Goal: Transaction & Acquisition: Purchase product/service

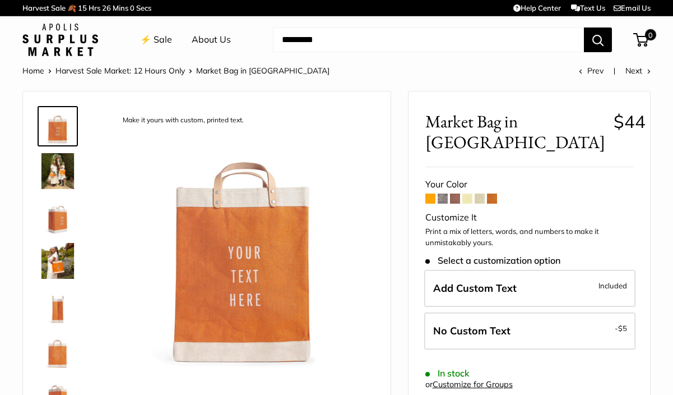
click at [61, 166] on img at bounding box center [58, 171] width 36 height 36
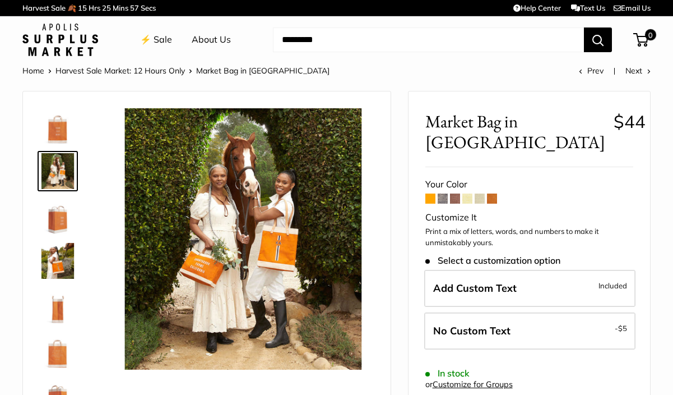
click at [61, 218] on img at bounding box center [58, 216] width 36 height 36
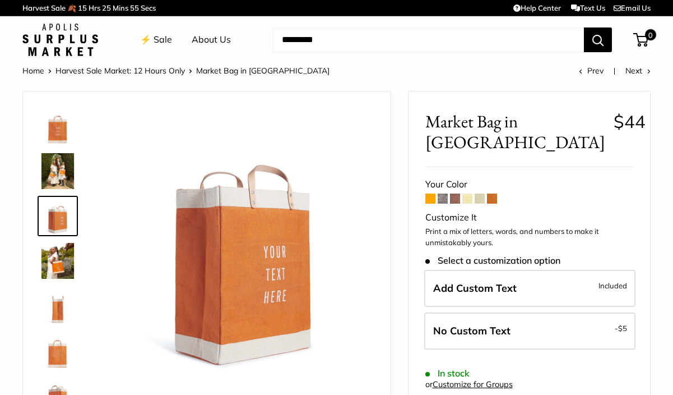
click at [61, 251] on img at bounding box center [58, 261] width 36 height 36
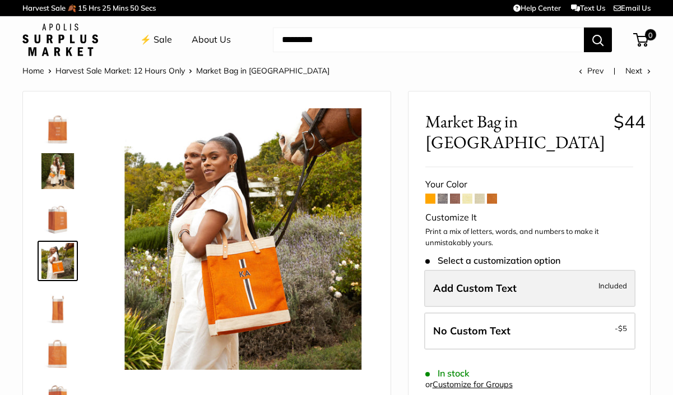
click at [543, 270] on label "Add Custom Text Included" at bounding box center [530, 288] width 211 height 37
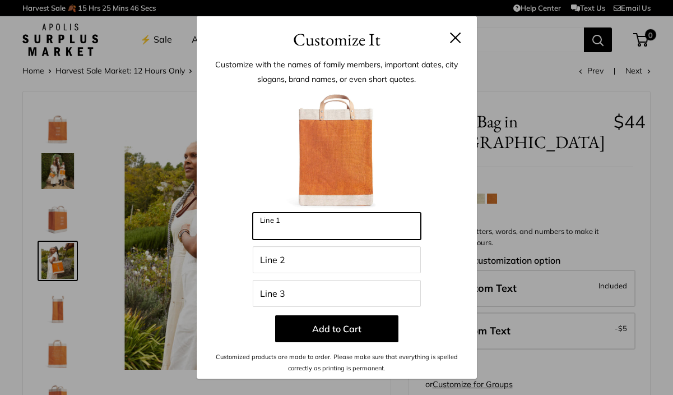
click at [398, 229] on input "Line 1" at bounding box center [337, 226] width 168 height 27
type input "*"
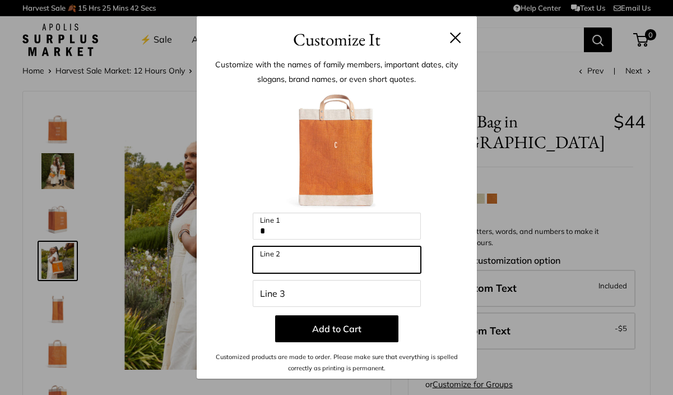
click at [376, 260] on input "Line 2" at bounding box center [337, 259] width 168 height 27
type input "*"
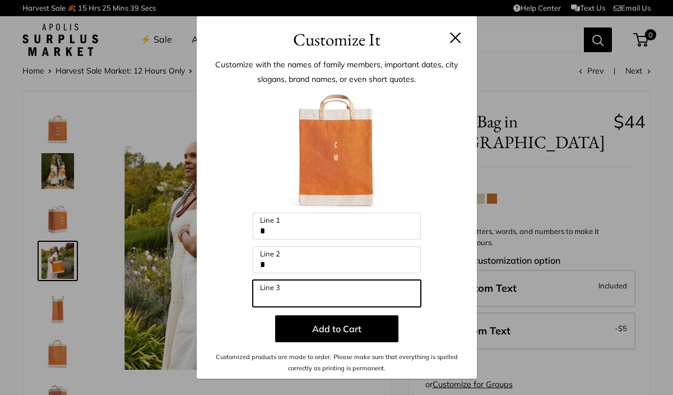
click at [346, 296] on input "Line 3" at bounding box center [337, 293] width 168 height 27
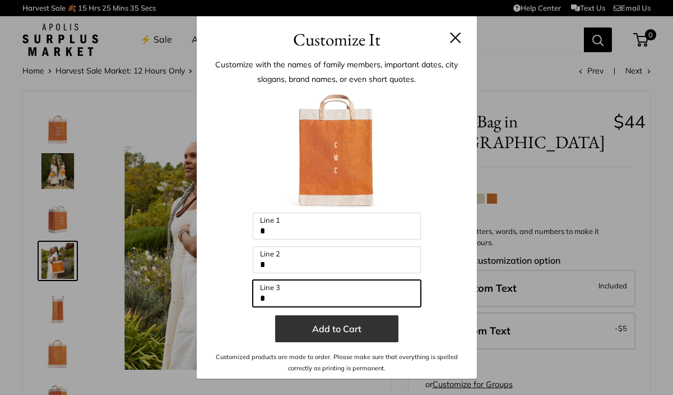
type input "*"
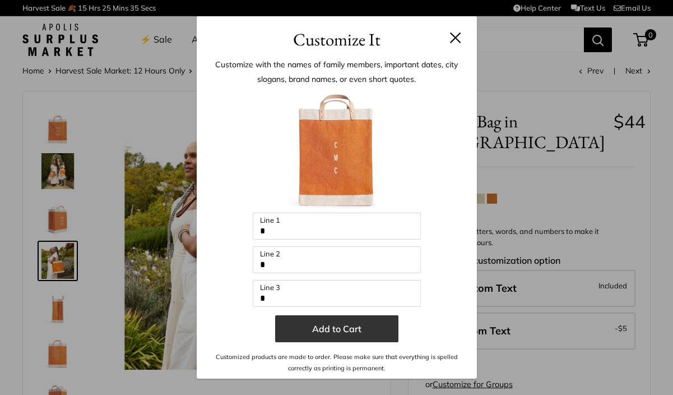
click at [379, 330] on button "Add to Cart" at bounding box center [336, 328] width 123 height 27
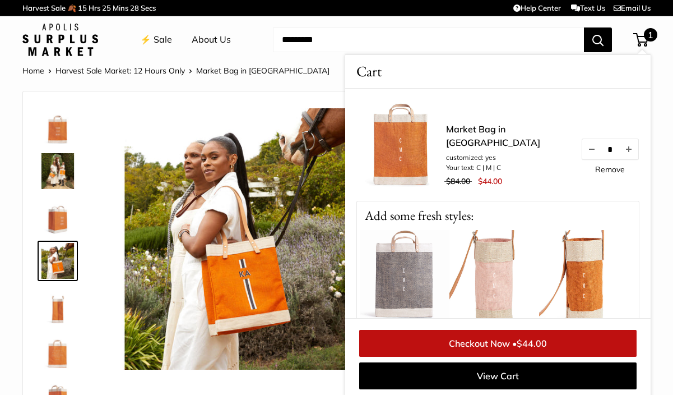
click at [327, 348] on img at bounding box center [243, 238] width 261 height 261
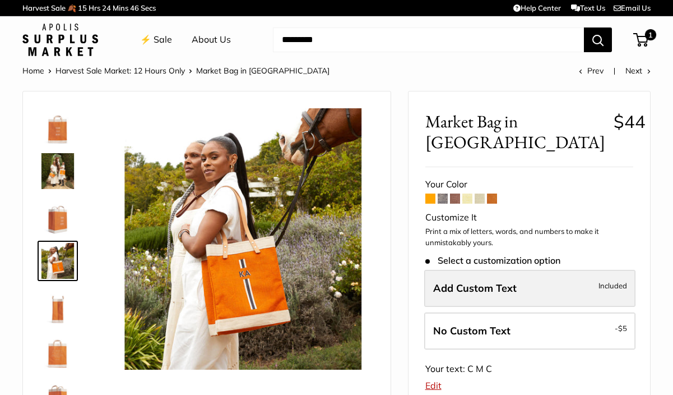
click at [468, 270] on label "Add Custom Text Included" at bounding box center [530, 288] width 211 height 37
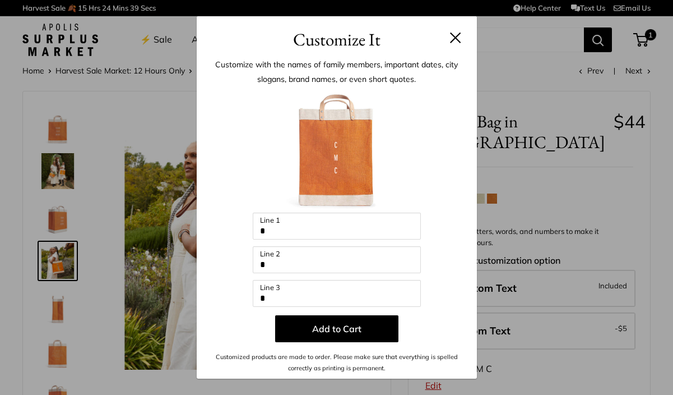
click at [457, 38] on button at bounding box center [455, 37] width 11 height 11
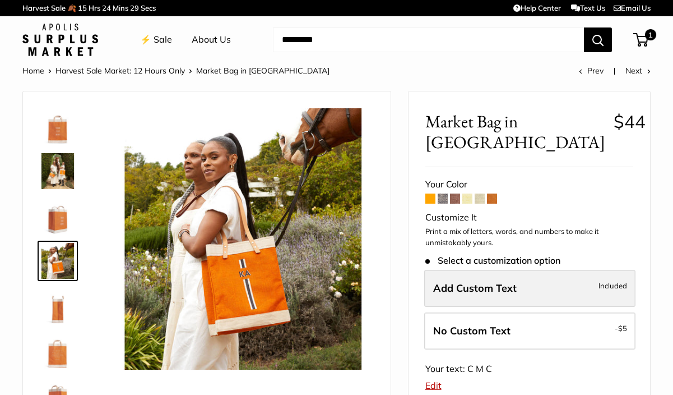
click at [473, 270] on label "Add Custom Text Included" at bounding box center [530, 288] width 211 height 37
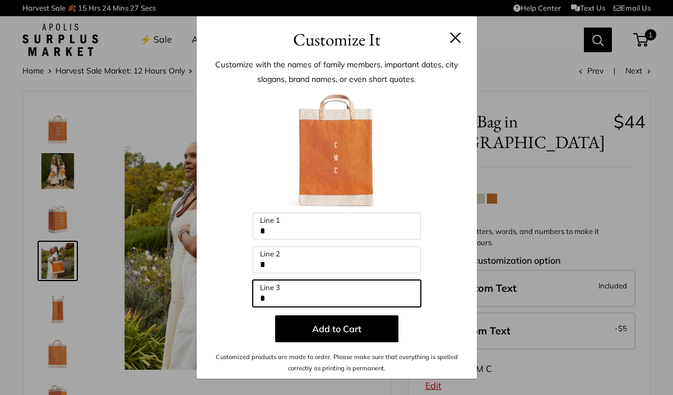
click at [329, 298] on input "*" at bounding box center [337, 293] width 168 height 27
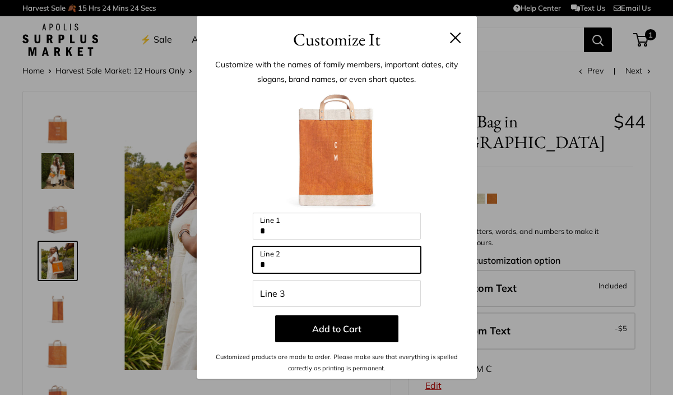
click at [278, 264] on input "*" at bounding box center [337, 259] width 168 height 27
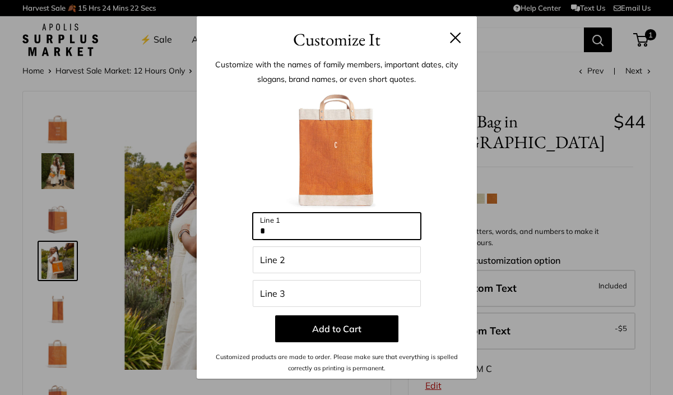
click at [275, 233] on input "*" at bounding box center [337, 226] width 168 height 27
type input "***"
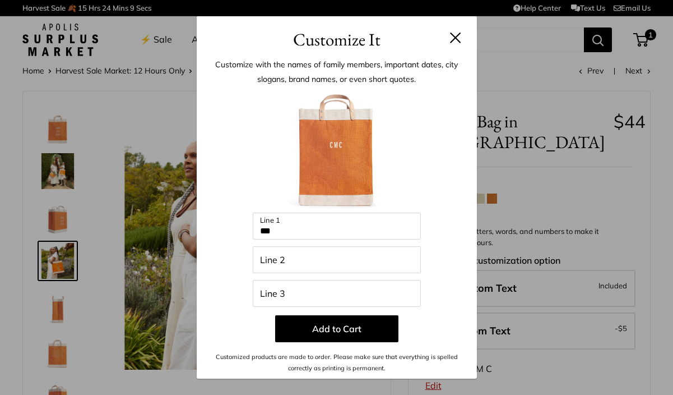
click at [451, 37] on button at bounding box center [455, 37] width 11 height 11
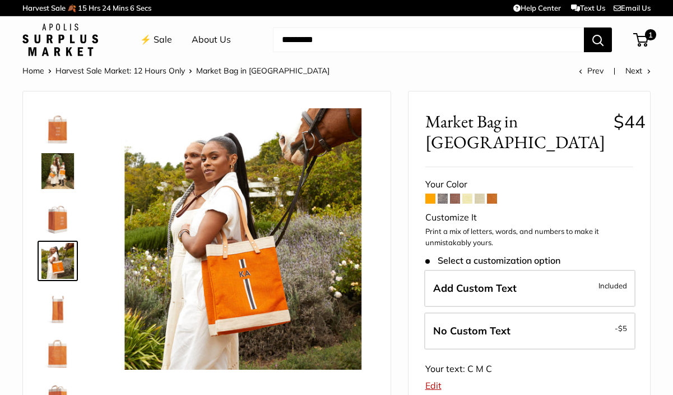
click at [631, 70] on link "Next" at bounding box center [638, 71] width 25 height 10
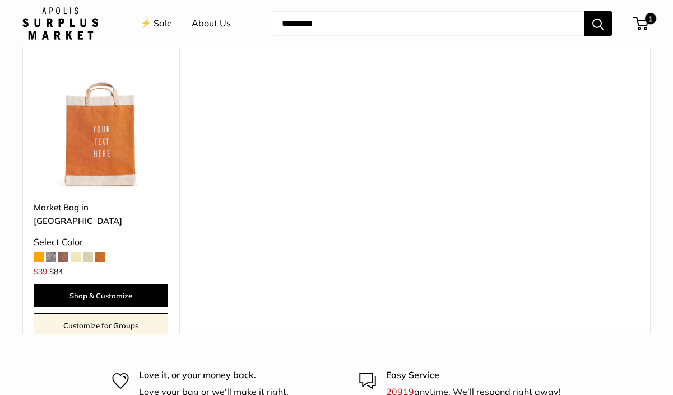
scroll to position [1220, 0]
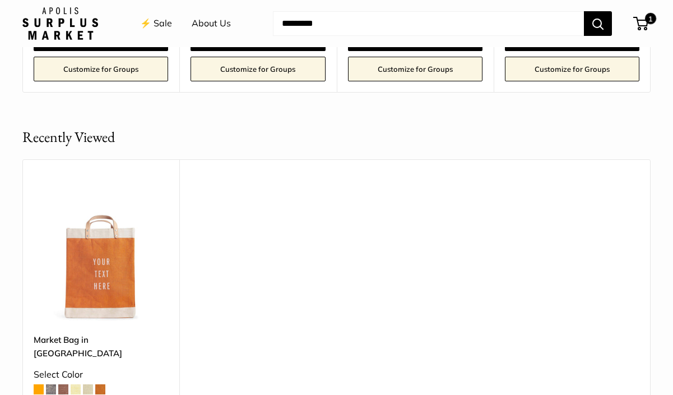
click at [218, 22] on link "About Us" at bounding box center [211, 23] width 39 height 17
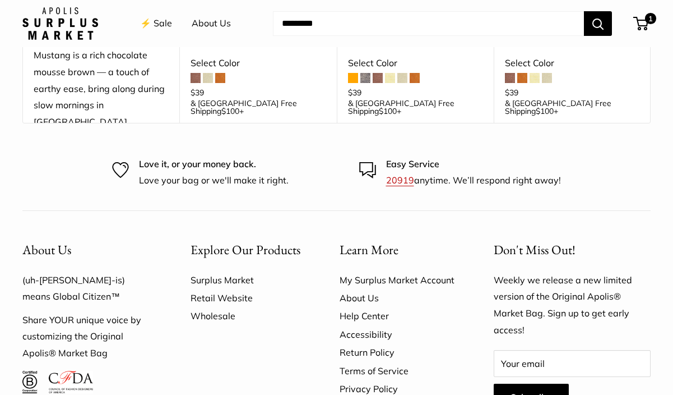
scroll to position [2075, 0]
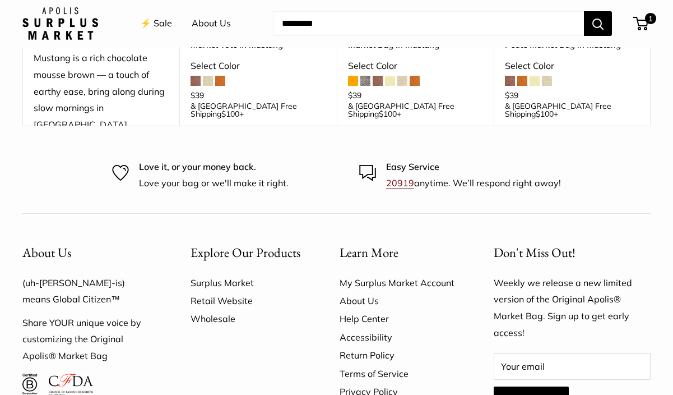
click at [404, 177] on link "20919" at bounding box center [400, 182] width 28 height 11
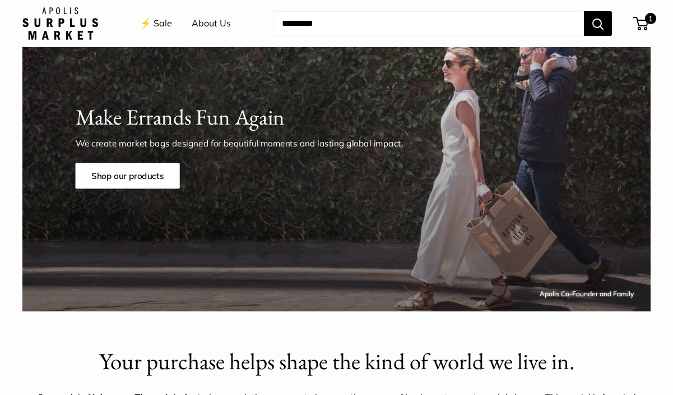
scroll to position [73, 0]
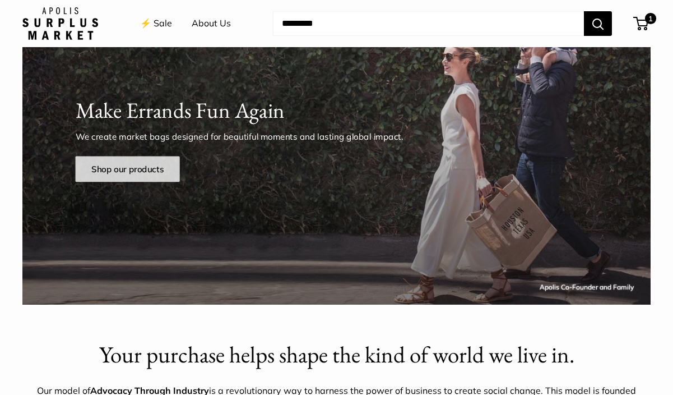
click at [133, 167] on link "Shop our products" at bounding box center [127, 169] width 104 height 26
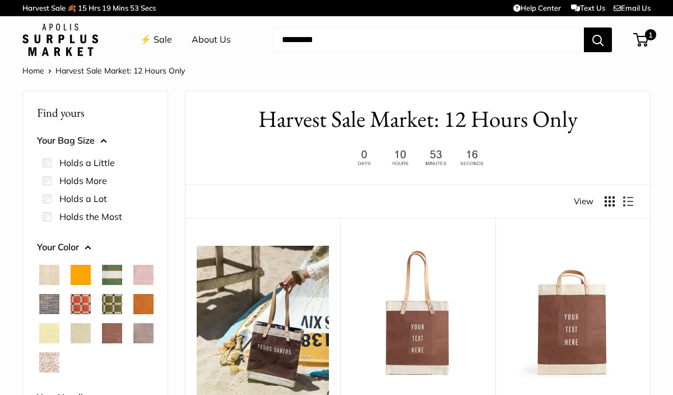
click at [327, 39] on input "Search..." at bounding box center [428, 39] width 311 height 25
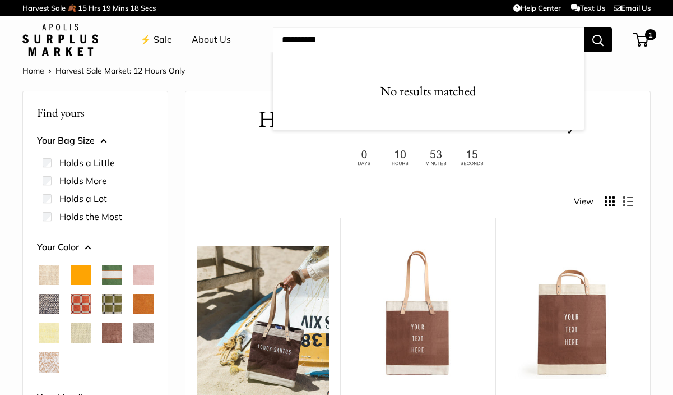
type input "**********"
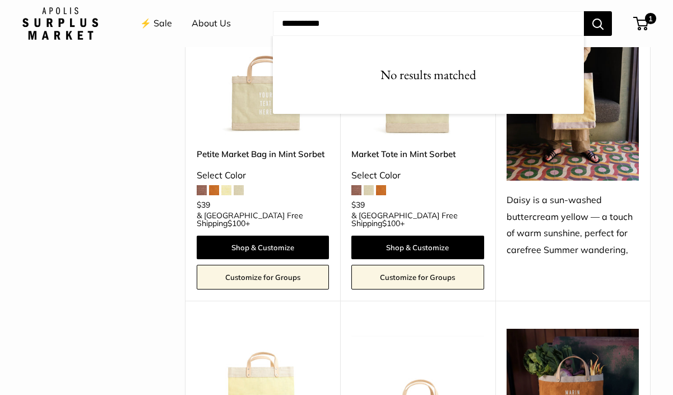
scroll to position [1115, 0]
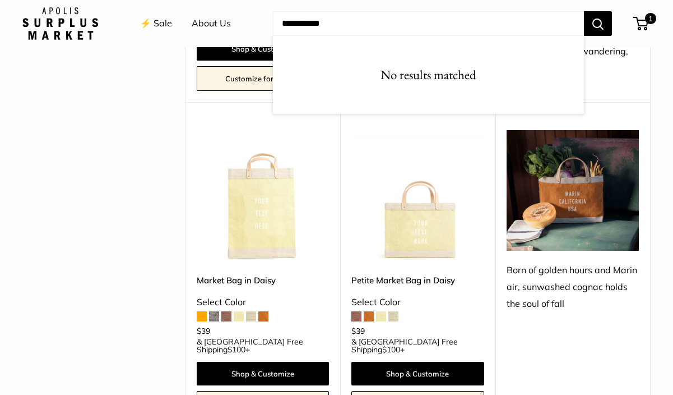
drag, startPoint x: 350, startPoint y: 26, endPoint x: 265, endPoint y: 24, distance: 85.3
click at [265, 24] on div "**********" at bounding box center [336, 24] width 629 height 36
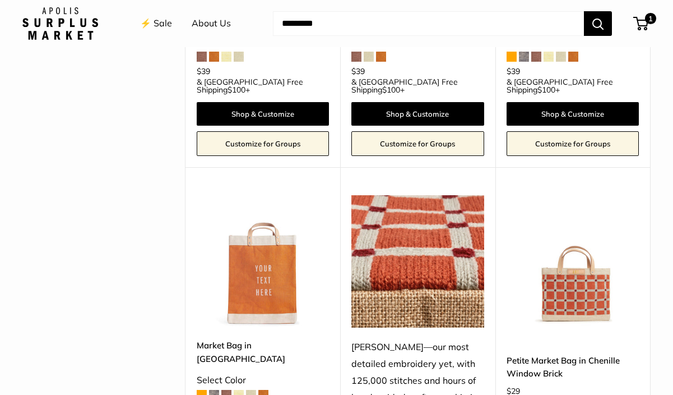
scroll to position [1714, 0]
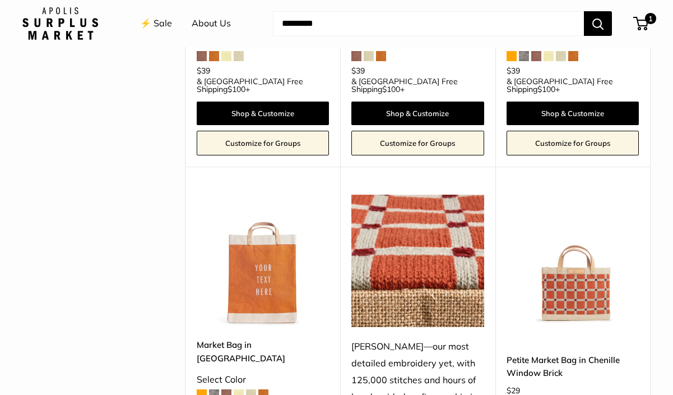
click at [0, 0] on img at bounding box center [0, 0] width 0 height 0
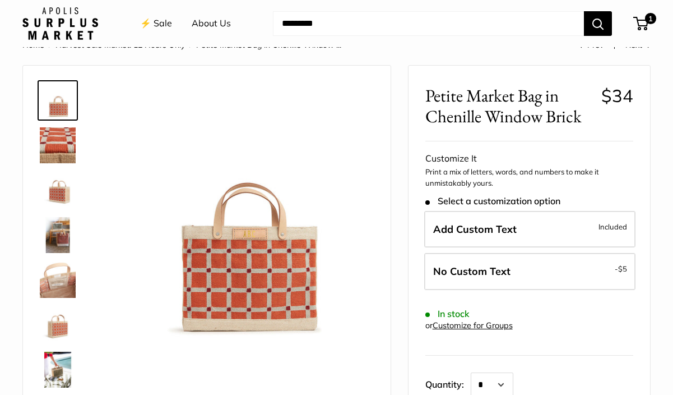
scroll to position [31, 0]
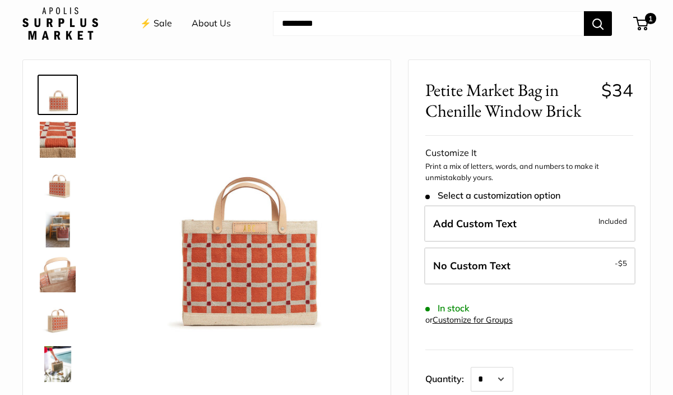
click at [57, 189] on img at bounding box center [58, 185] width 36 height 36
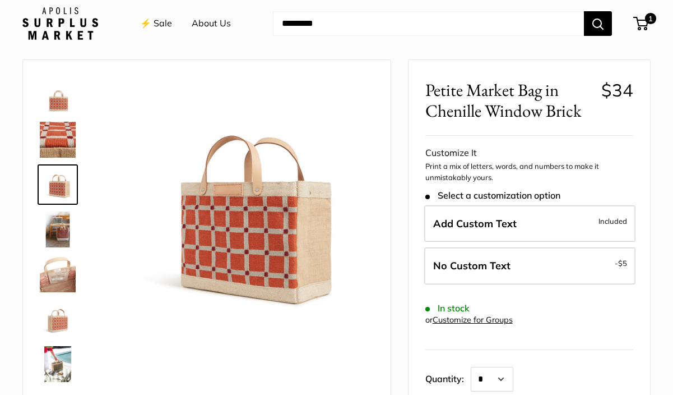
click at [63, 228] on img at bounding box center [58, 229] width 36 height 36
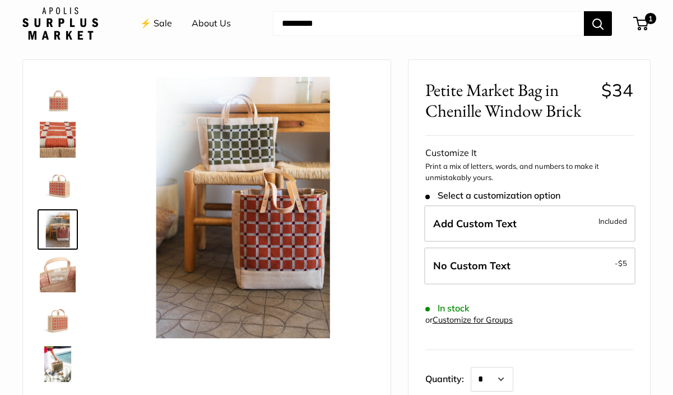
click at [66, 270] on img at bounding box center [58, 274] width 36 height 36
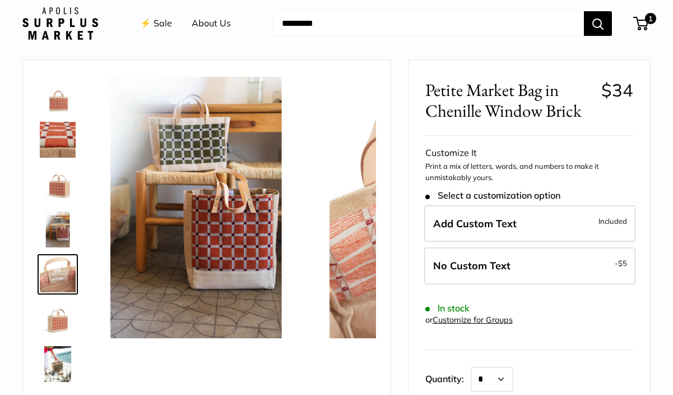
scroll to position [35, 0]
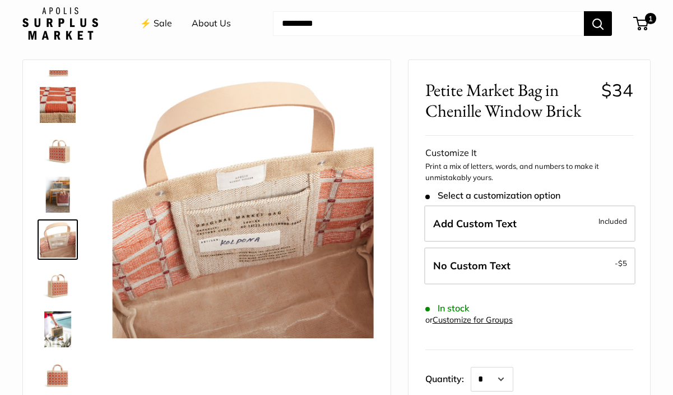
click at [57, 289] on img at bounding box center [58, 284] width 36 height 36
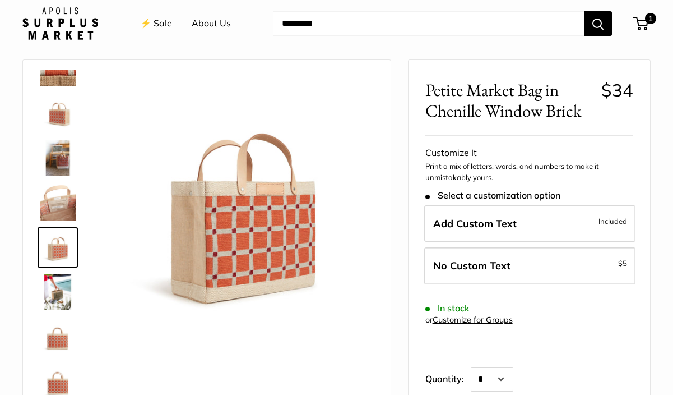
click at [65, 340] on img at bounding box center [58, 337] width 36 height 36
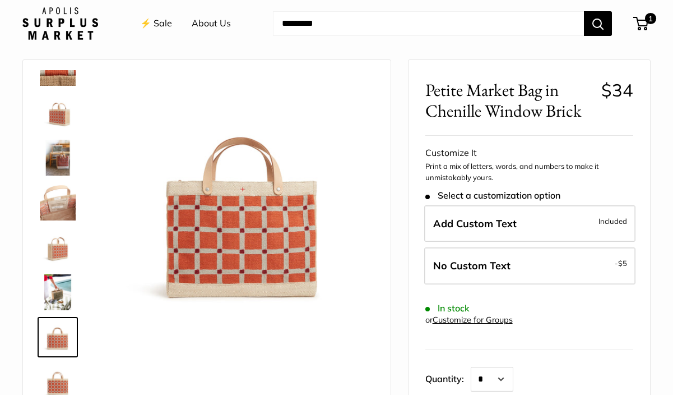
click at [53, 382] on img at bounding box center [58, 382] width 36 height 36
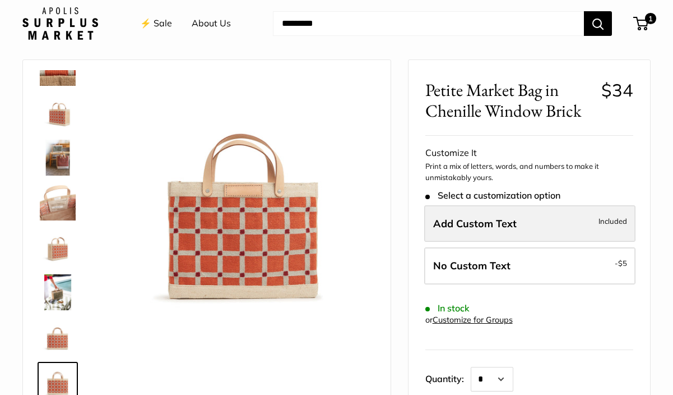
click at [517, 225] on label "Add Custom Text Included" at bounding box center [530, 223] width 211 height 37
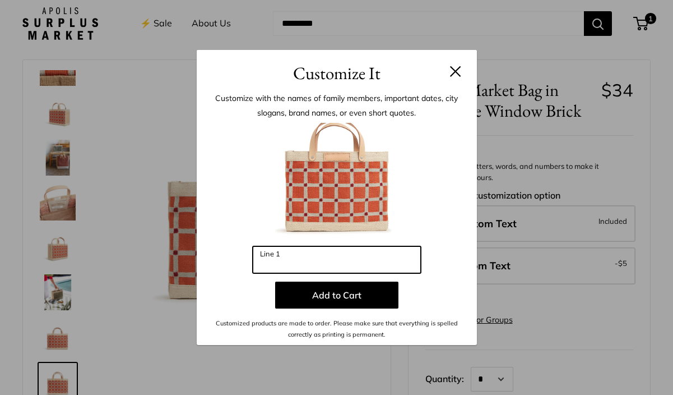
click at [366, 261] on input "Line 1" at bounding box center [337, 259] width 168 height 27
type input "***"
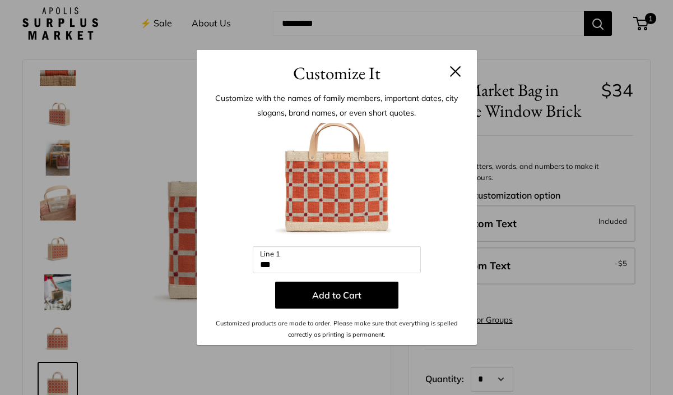
click at [454, 70] on button at bounding box center [455, 71] width 11 height 11
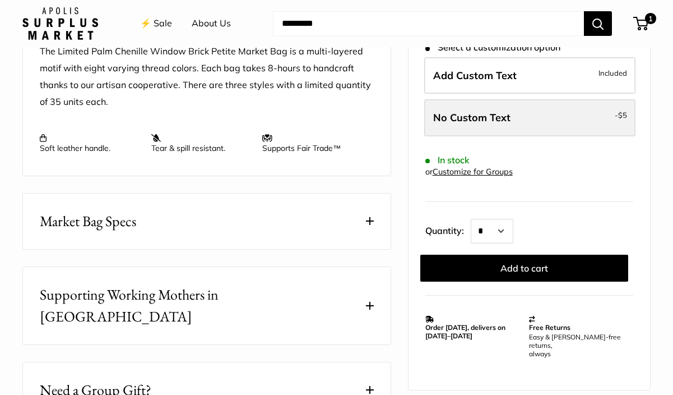
scroll to position [474, 0]
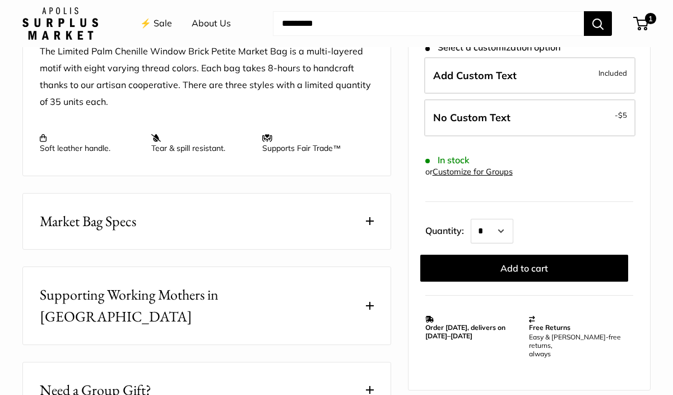
click at [342, 212] on button "Market Bag Specs" at bounding box center [207, 221] width 368 height 56
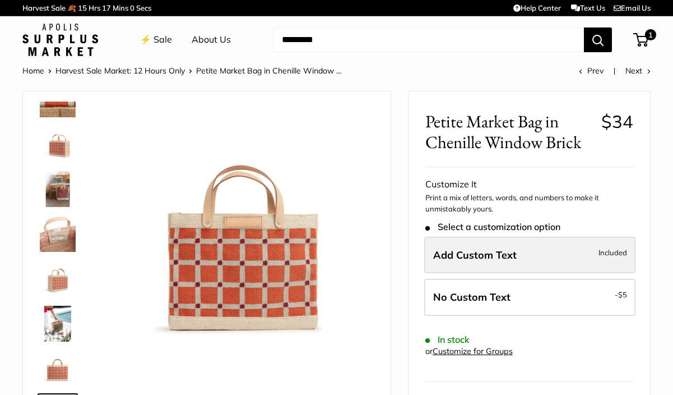
scroll to position [0, 0]
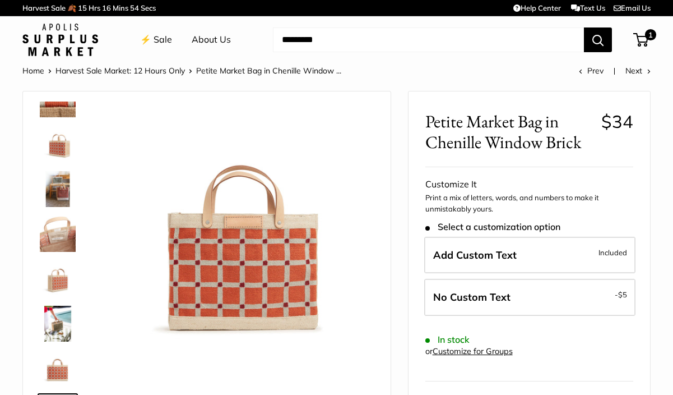
click at [52, 270] on img at bounding box center [58, 279] width 36 height 36
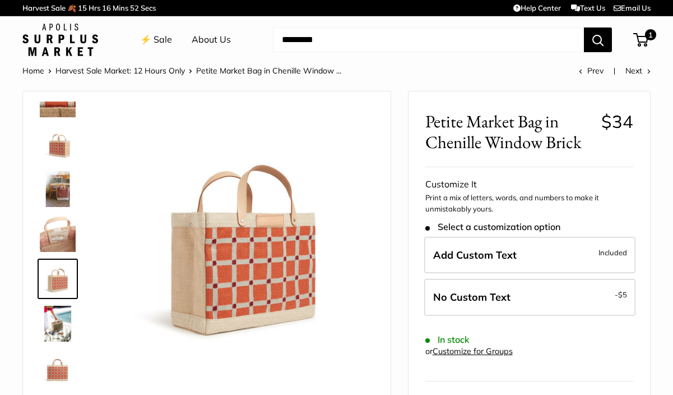
click at [376, 240] on div at bounding box center [243, 239] width 266 height 266
click at [59, 322] on img at bounding box center [58, 324] width 36 height 36
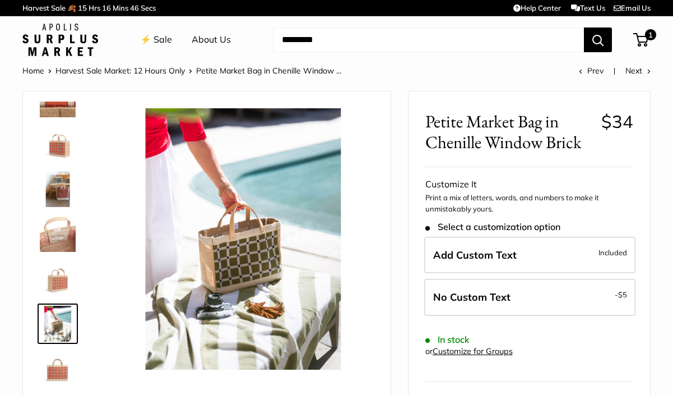
click at [60, 371] on img at bounding box center [58, 368] width 36 height 36
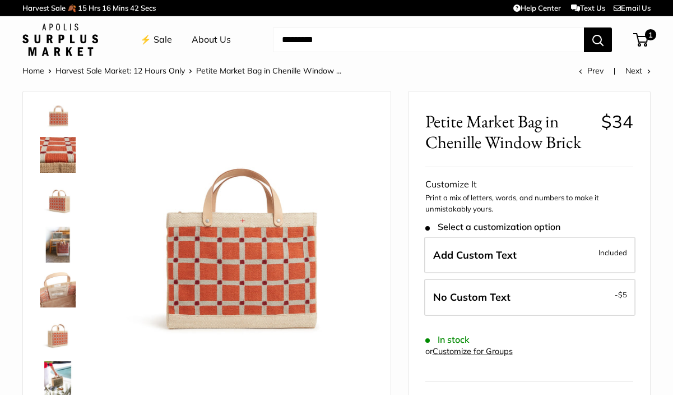
scroll to position [19, 0]
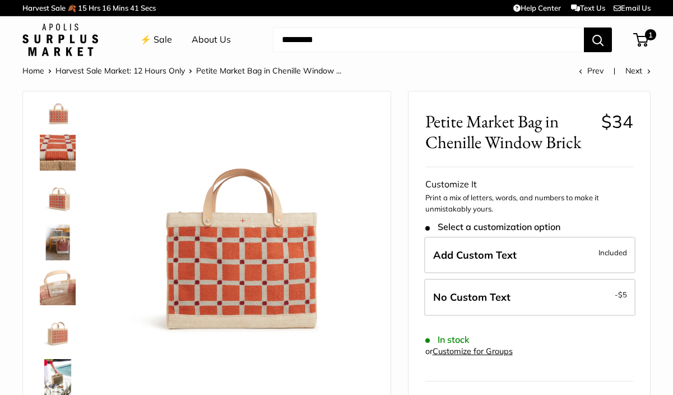
click at [62, 144] on img at bounding box center [58, 153] width 36 height 36
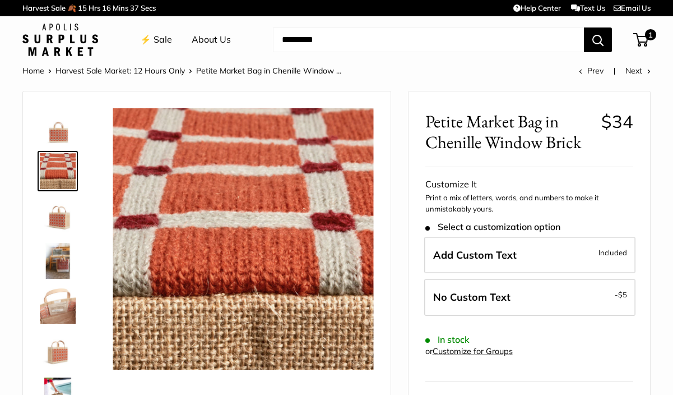
click at [59, 130] on img at bounding box center [58, 126] width 36 height 36
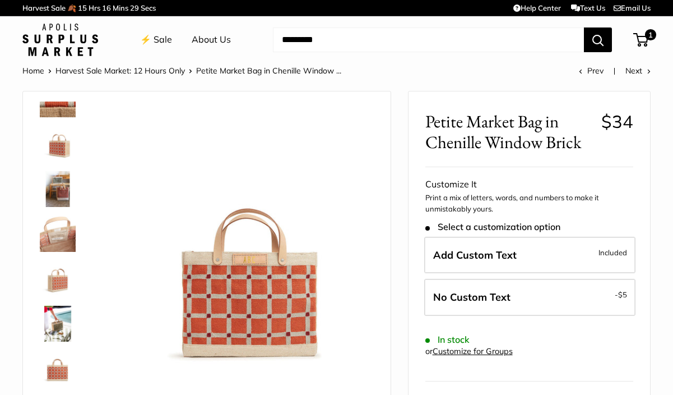
scroll to position [72, 0]
click at [63, 320] on img at bounding box center [58, 324] width 36 height 36
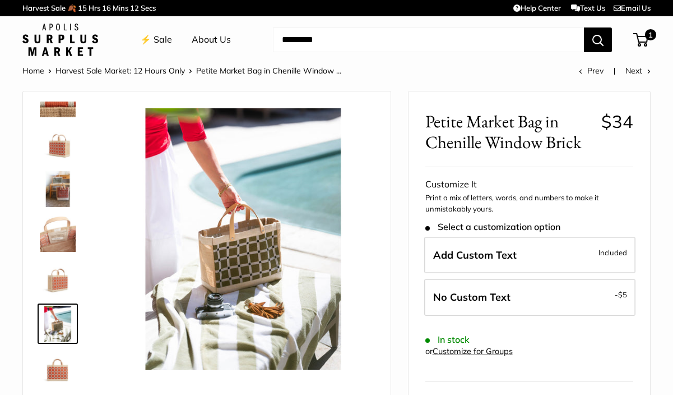
click at [153, 40] on link "⚡️ Sale" at bounding box center [156, 39] width 32 height 17
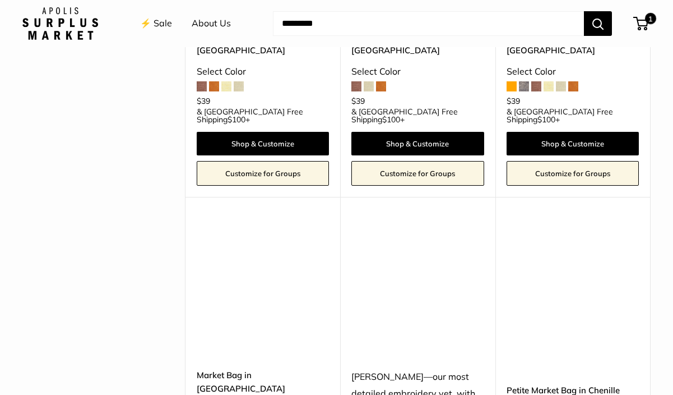
scroll to position [1683, 0]
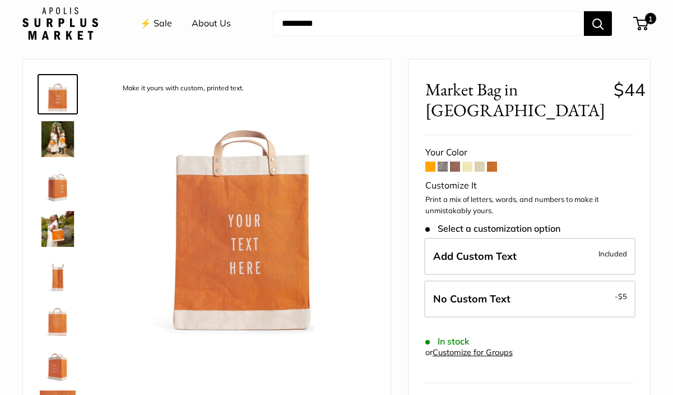
scroll to position [33, 0]
click at [59, 139] on img at bounding box center [58, 139] width 36 height 36
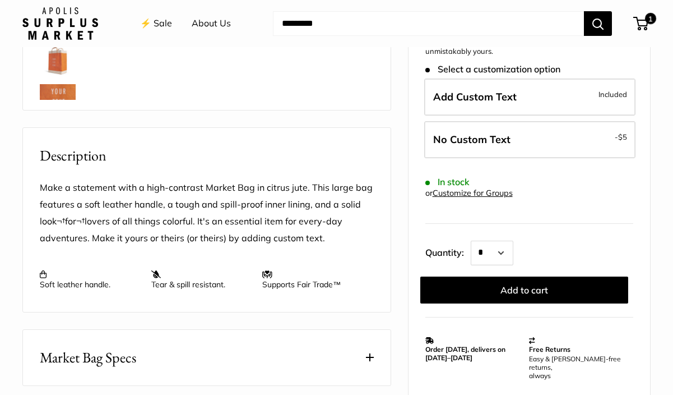
scroll to position [472, 0]
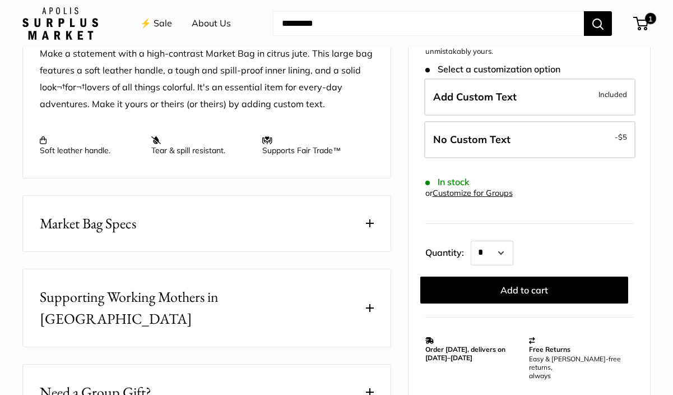
click at [177, 226] on button "Market Bag Specs" at bounding box center [207, 224] width 368 height 56
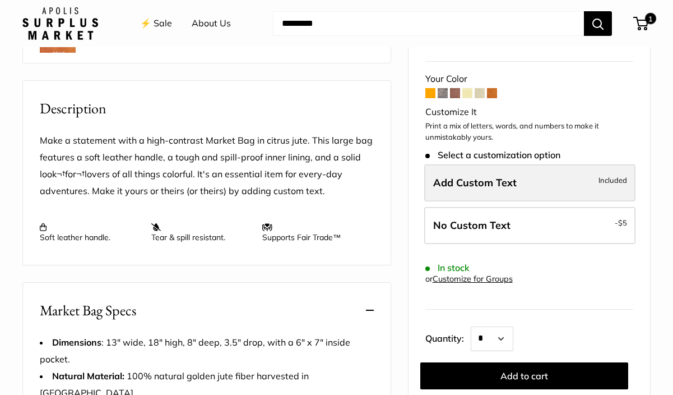
scroll to position [387, 0]
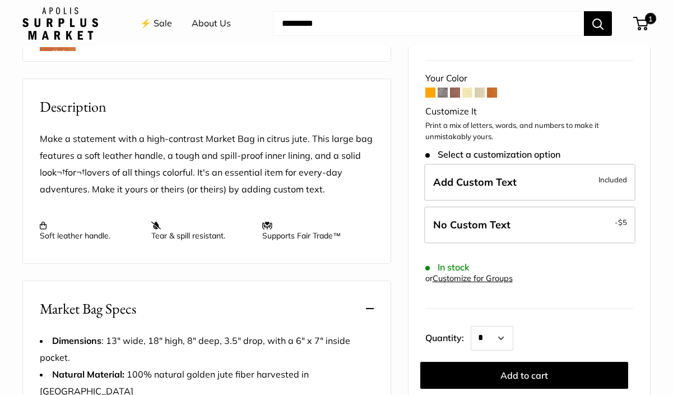
click at [444, 87] on span at bounding box center [443, 92] width 10 height 10
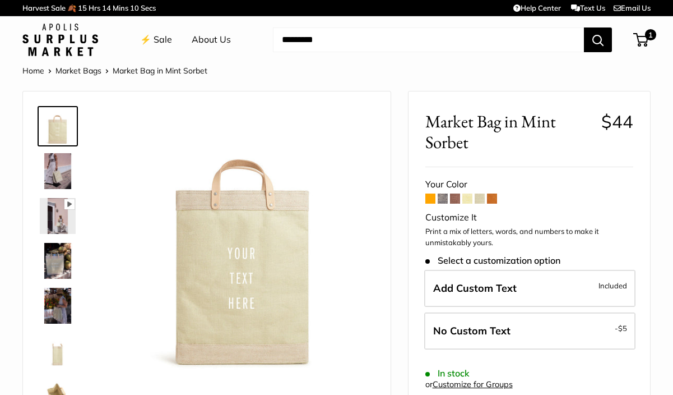
click at [495, 196] on span at bounding box center [492, 198] width 10 height 10
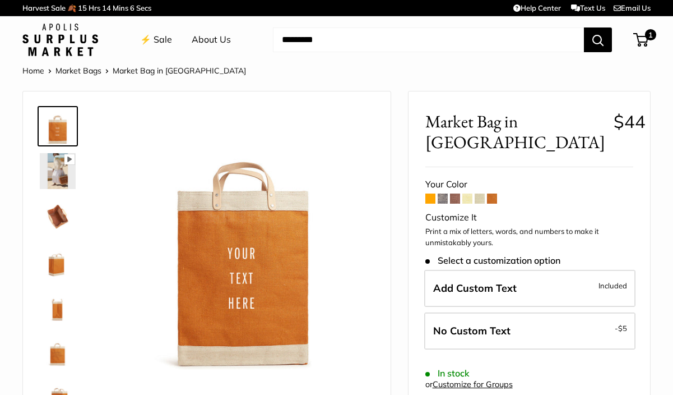
click at [431, 193] on span at bounding box center [431, 198] width 10 height 10
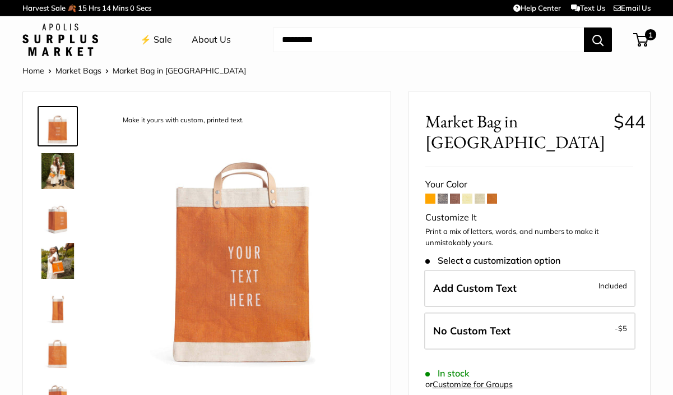
click at [491, 193] on span at bounding box center [492, 198] width 10 height 10
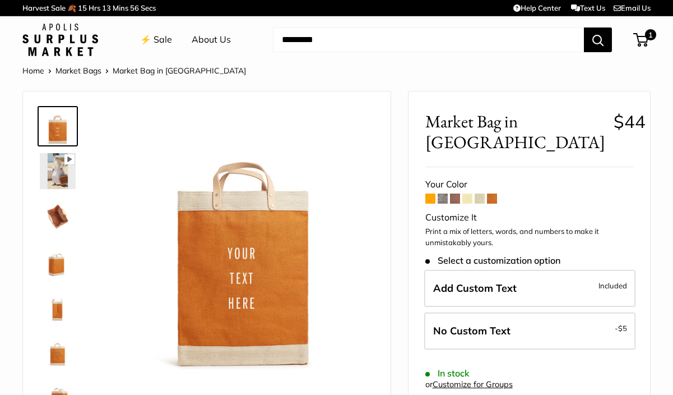
click at [440, 193] on span at bounding box center [443, 198] width 10 height 10
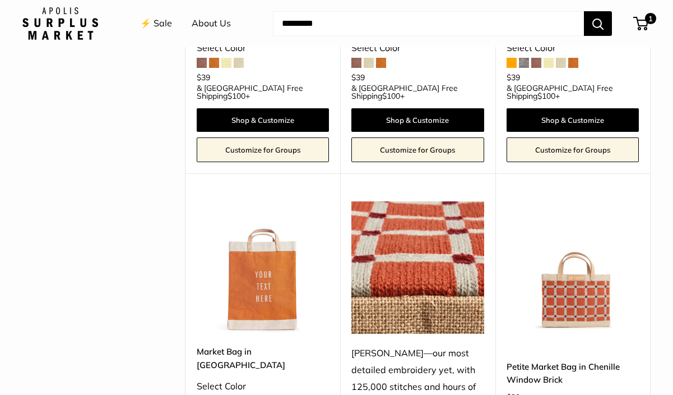
scroll to position [1711, 0]
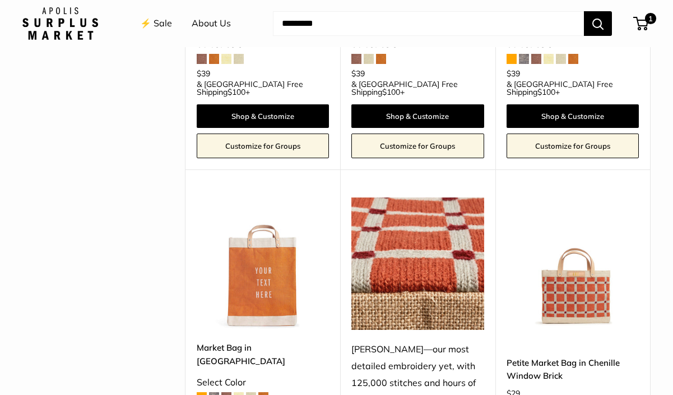
click at [215, 392] on span at bounding box center [214, 397] width 10 height 10
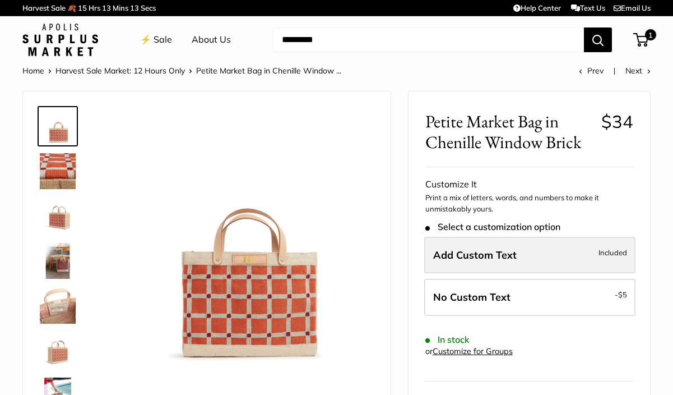
click at [583, 253] on label "Add Custom Text Included" at bounding box center [530, 255] width 211 height 37
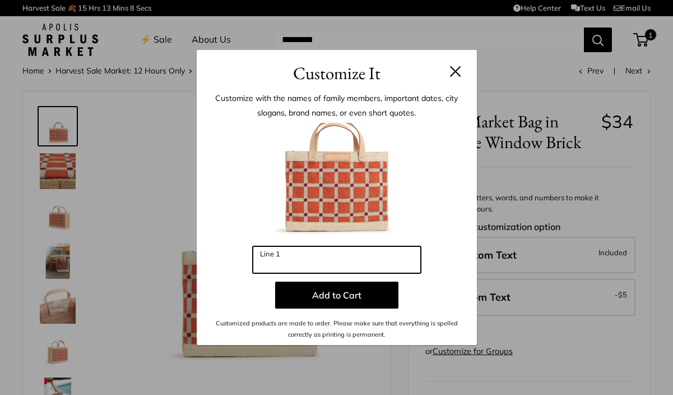
click at [396, 258] on input "Line 1" at bounding box center [337, 259] width 168 height 27
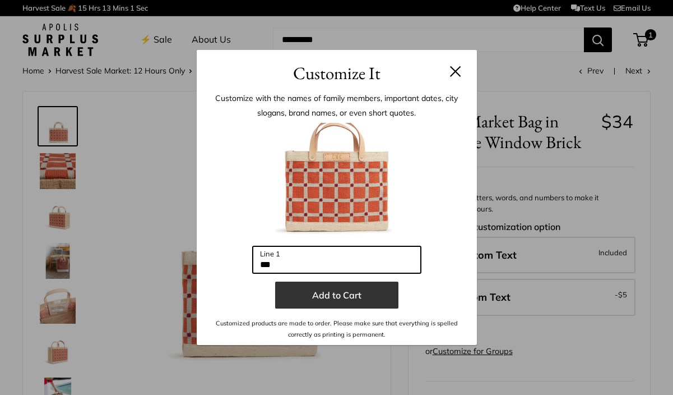
type input "***"
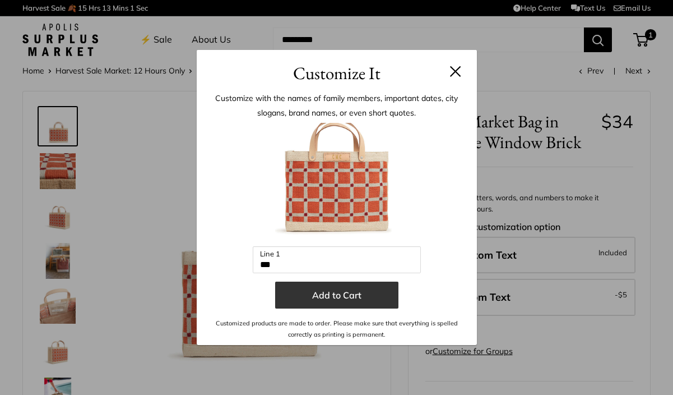
click at [383, 294] on button "Add to Cart" at bounding box center [336, 295] width 123 height 27
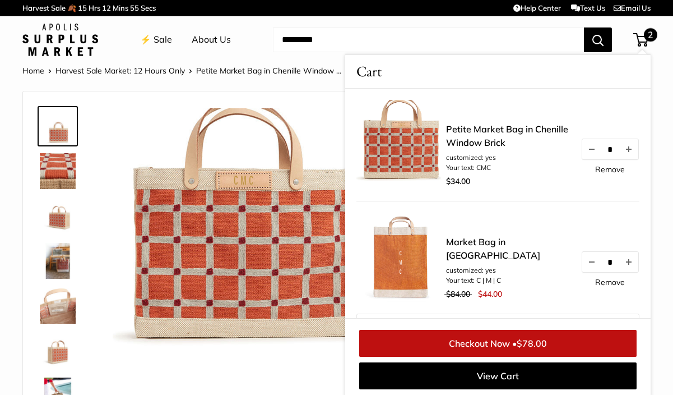
scroll to position [3, 0]
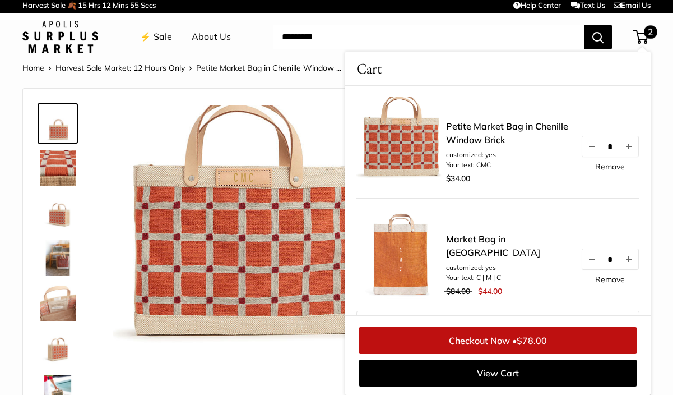
click at [311, 359] on img at bounding box center [243, 235] width 261 height 261
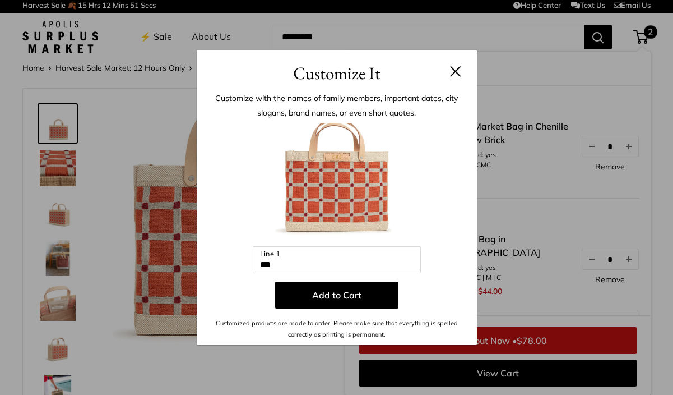
click at [456, 67] on button at bounding box center [455, 71] width 11 height 11
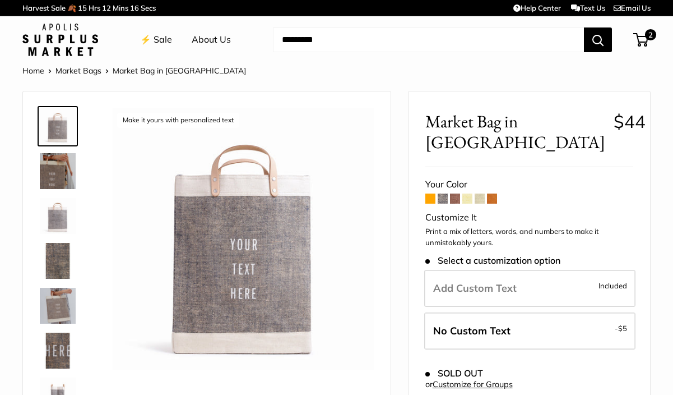
click at [478, 193] on span at bounding box center [480, 198] width 10 height 10
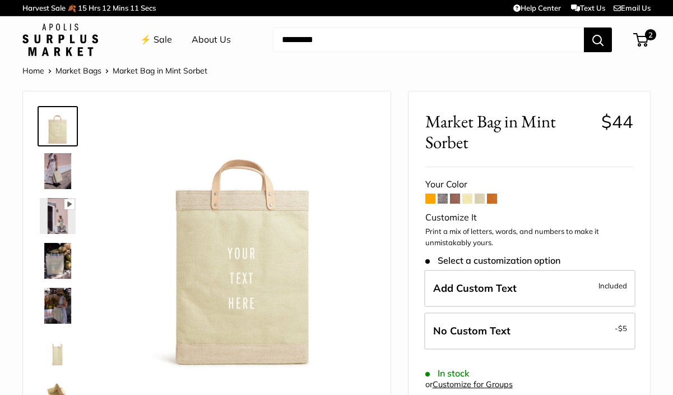
click at [152, 37] on link "⚡️ Sale" at bounding box center [156, 39] width 32 height 17
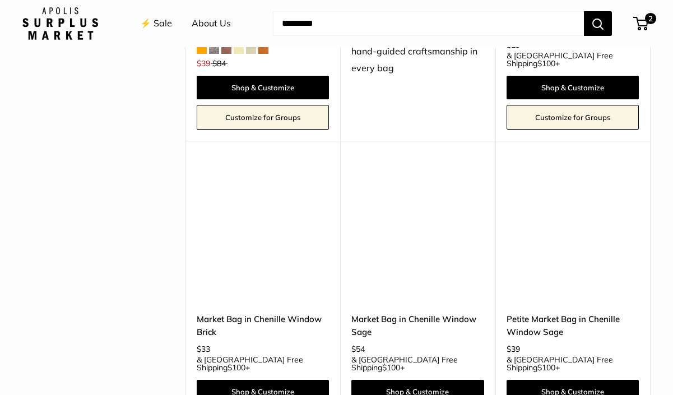
scroll to position [2059, 0]
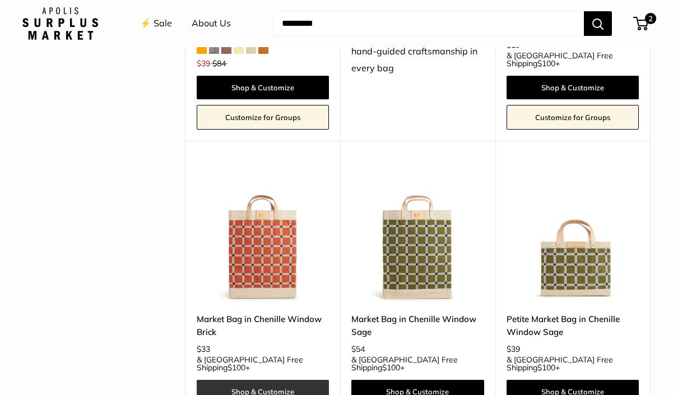
click at [311, 380] on link "Shop & Customize" at bounding box center [263, 392] width 132 height 24
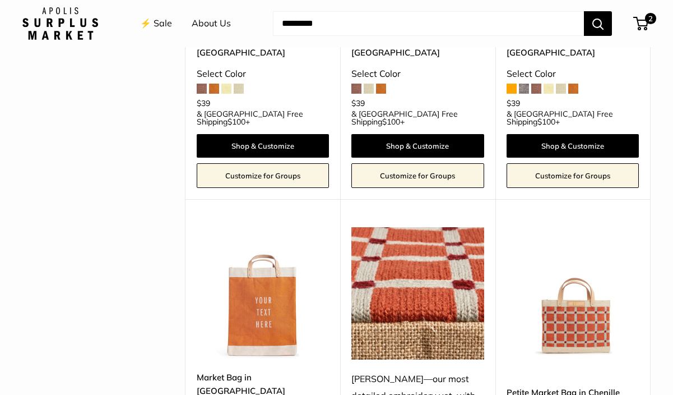
scroll to position [1681, 0]
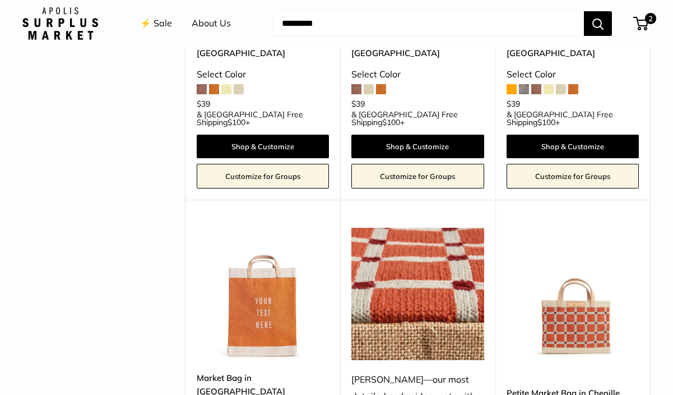
click at [0, 0] on img at bounding box center [0, 0] width 0 height 0
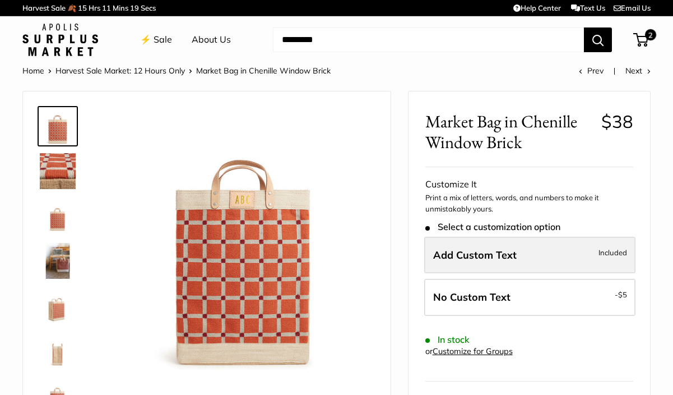
click at [460, 250] on span "Add Custom Text" at bounding box center [475, 254] width 84 height 13
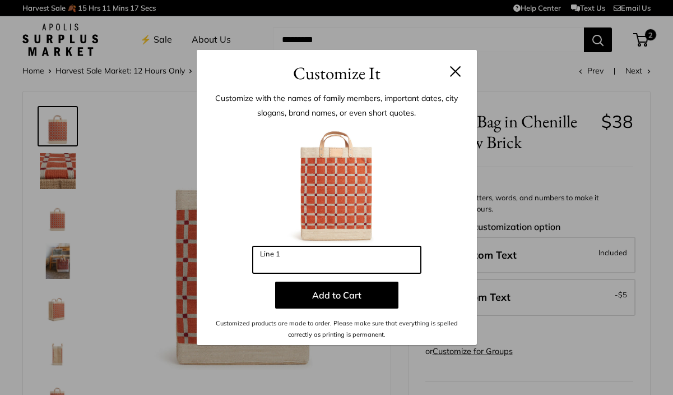
click at [385, 256] on input "Line 1" at bounding box center [337, 259] width 168 height 27
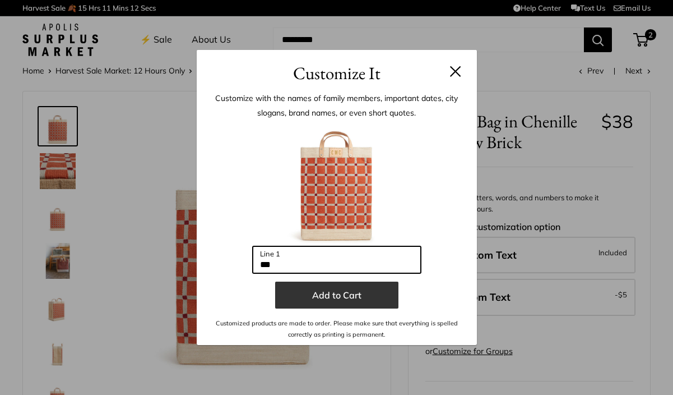
type input "***"
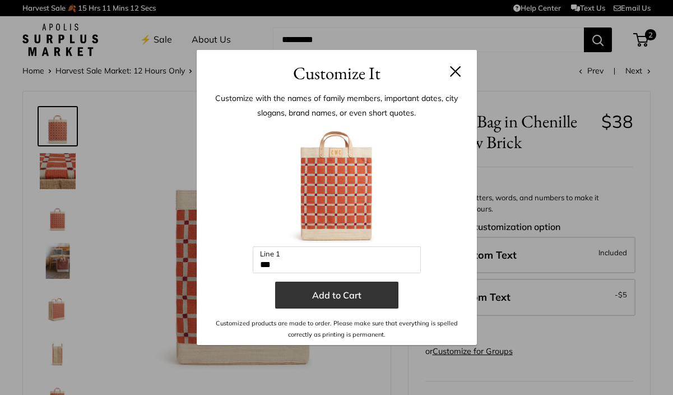
click at [375, 294] on button "Add to Cart" at bounding box center [336, 295] width 123 height 27
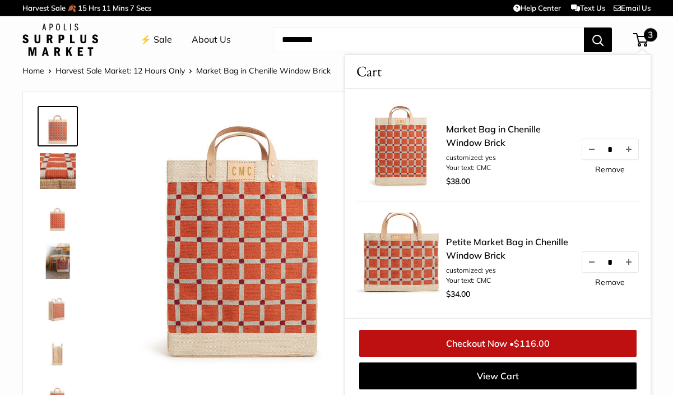
click at [603, 281] on link "Remove" at bounding box center [611, 282] width 30 height 8
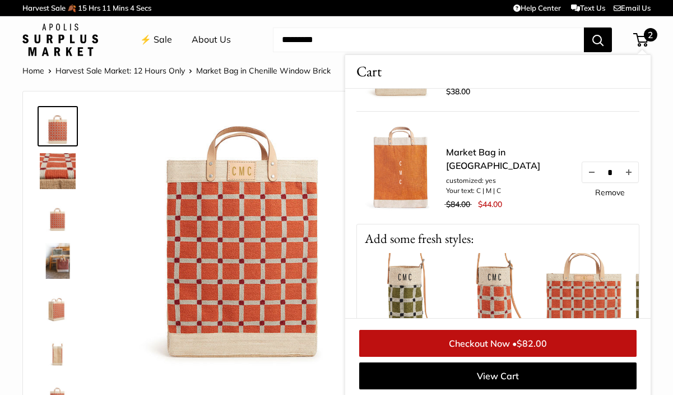
scroll to position [90, 0]
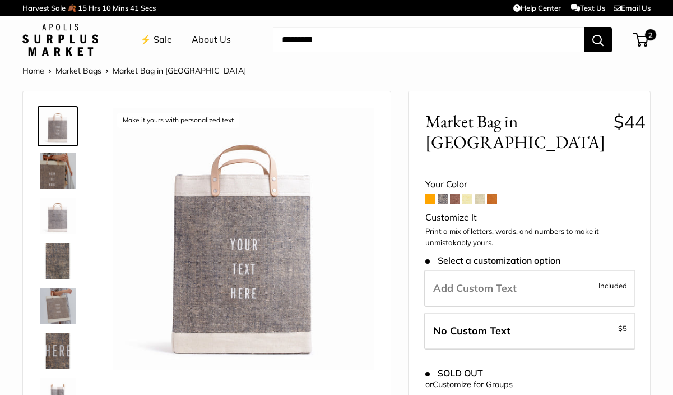
click at [456, 193] on span at bounding box center [455, 198] width 10 height 10
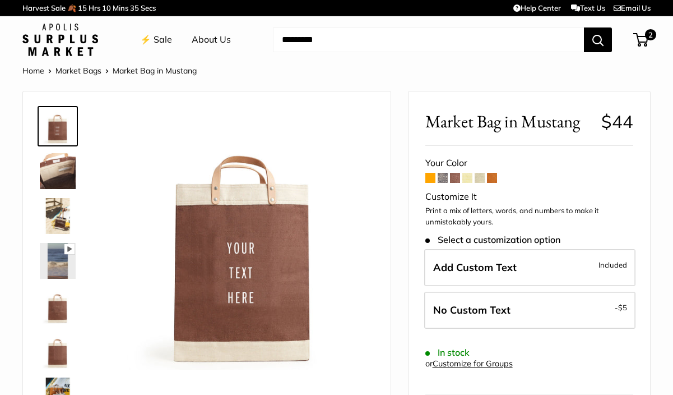
click at [492, 178] on span at bounding box center [492, 178] width 10 height 10
click at [444, 178] on span at bounding box center [443, 178] width 10 height 10
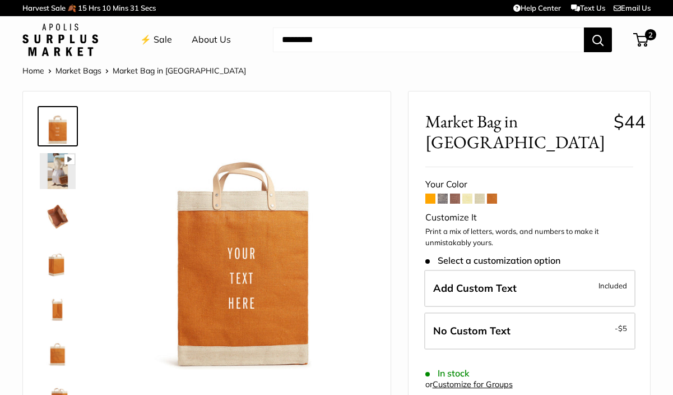
click at [478, 193] on span at bounding box center [480, 198] width 10 height 10
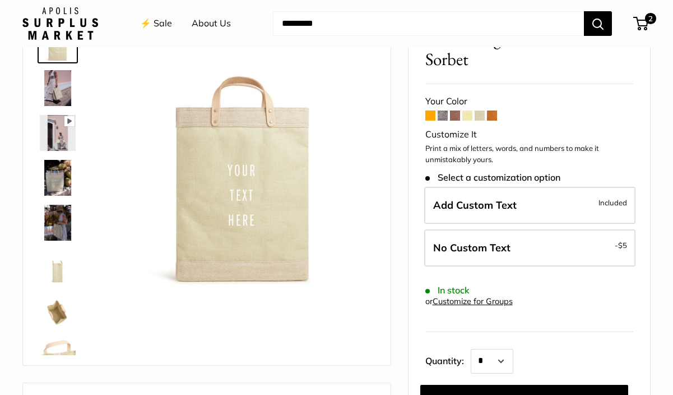
scroll to position [87, 0]
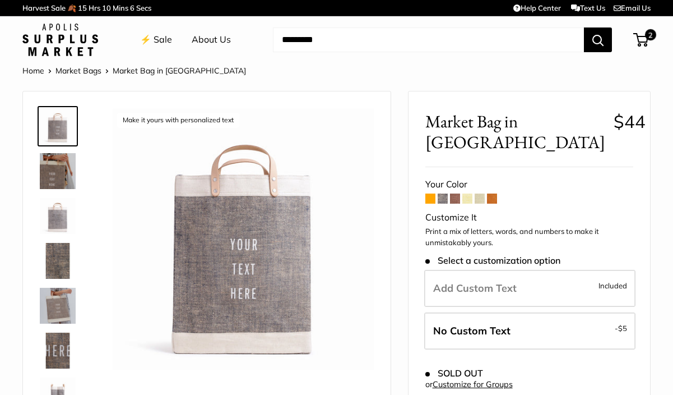
click at [344, 40] on input "Search..." at bounding box center [428, 39] width 311 height 25
type input "********"
click at [598, 39] on button "Search" at bounding box center [598, 39] width 28 height 25
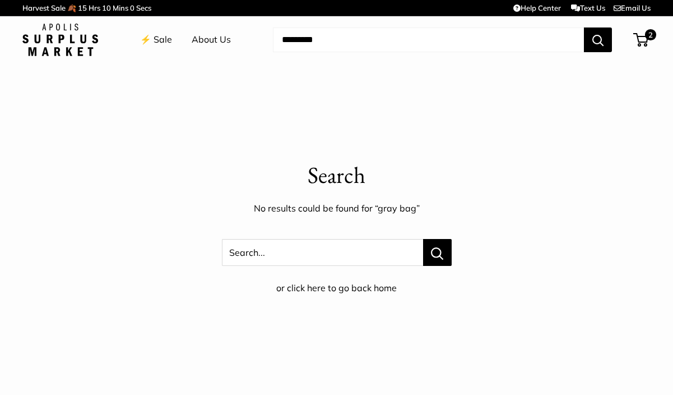
click at [333, 40] on input "Search..." at bounding box center [428, 39] width 311 height 25
type input "********"
click at [598, 39] on button "Search" at bounding box center [598, 39] width 28 height 25
click at [159, 36] on link "⚡️ Sale" at bounding box center [156, 39] width 32 height 17
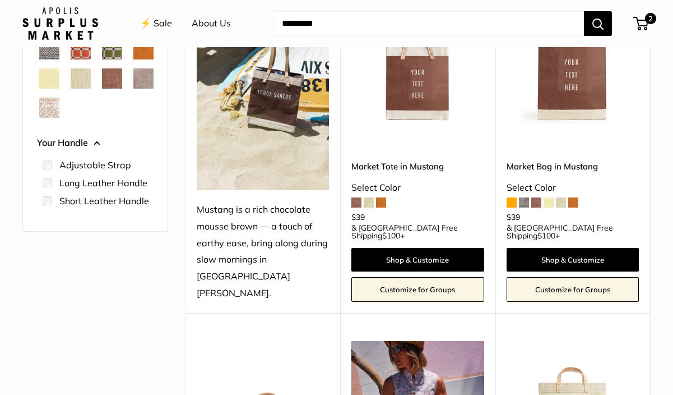
scroll to position [255, 0]
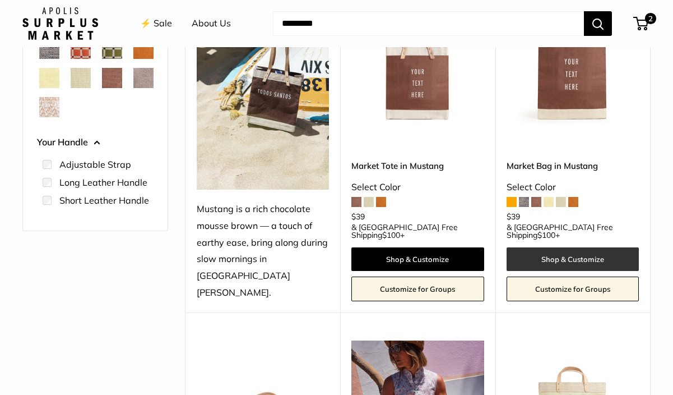
click at [519, 247] on link "Shop & Customize" at bounding box center [573, 259] width 132 height 24
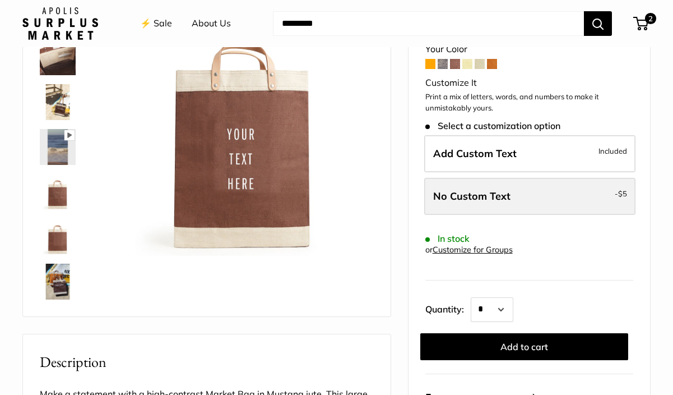
scroll to position [117, 0]
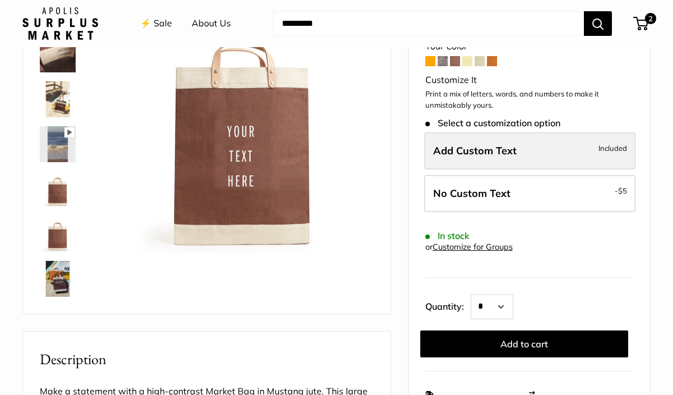
click at [519, 150] on label "Add Custom Text Included" at bounding box center [530, 150] width 211 height 37
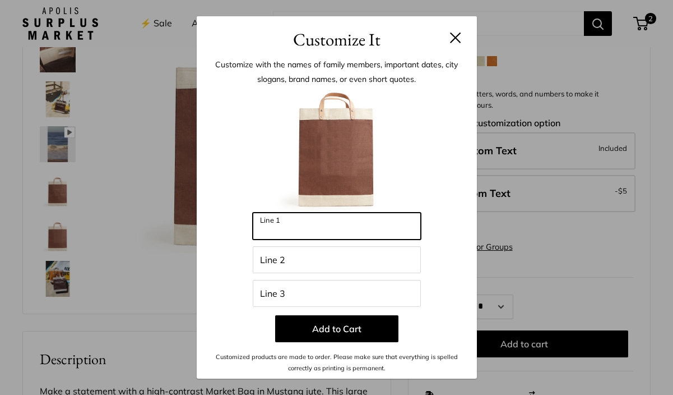
click at [379, 225] on input "Line 1" at bounding box center [337, 226] width 168 height 27
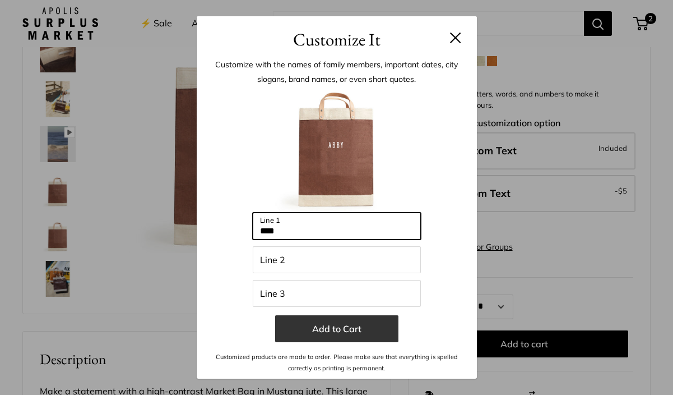
type input "****"
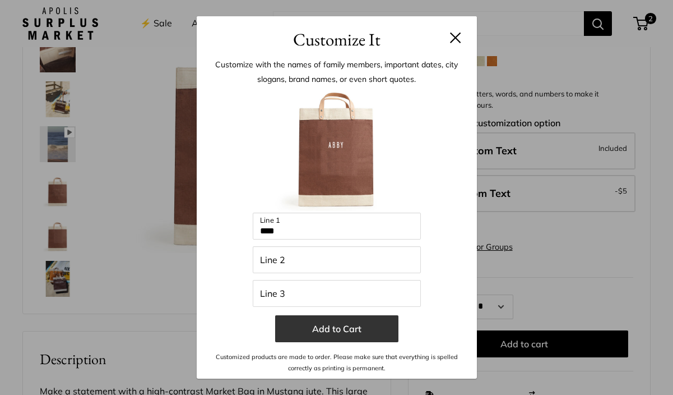
click at [365, 327] on button "Add to Cart" at bounding box center [336, 328] width 123 height 27
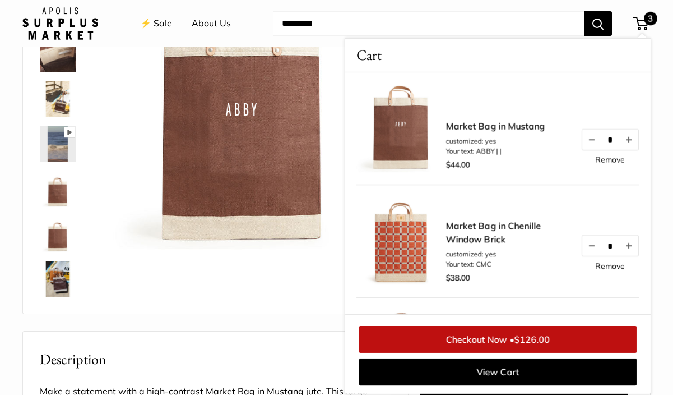
click at [151, 20] on link "⚡️ Sale" at bounding box center [156, 23] width 32 height 17
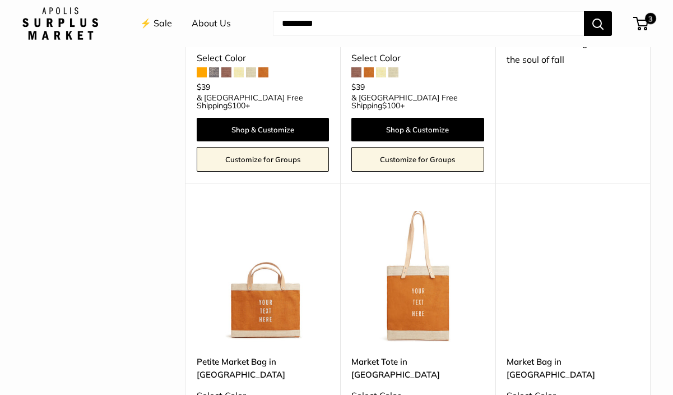
scroll to position [1362, 0]
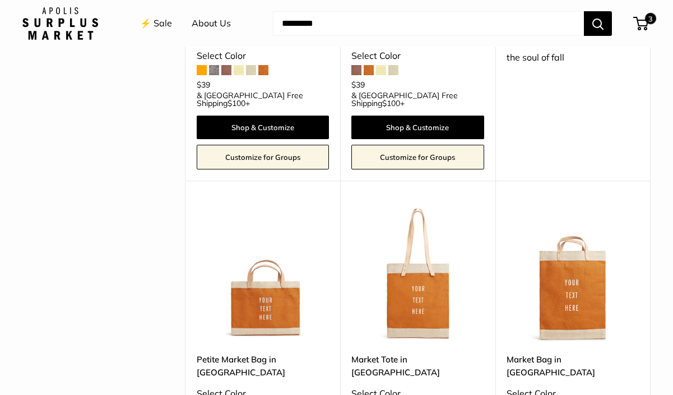
click at [0, 0] on img at bounding box center [0, 0] width 0 height 0
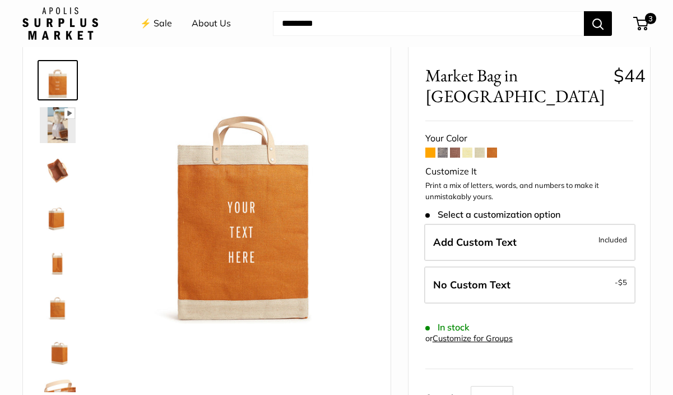
scroll to position [55, 0]
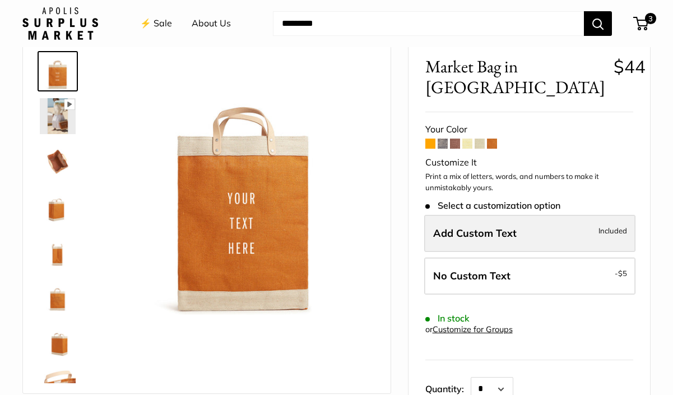
click at [468, 227] on span "Add Custom Text" at bounding box center [475, 233] width 84 height 13
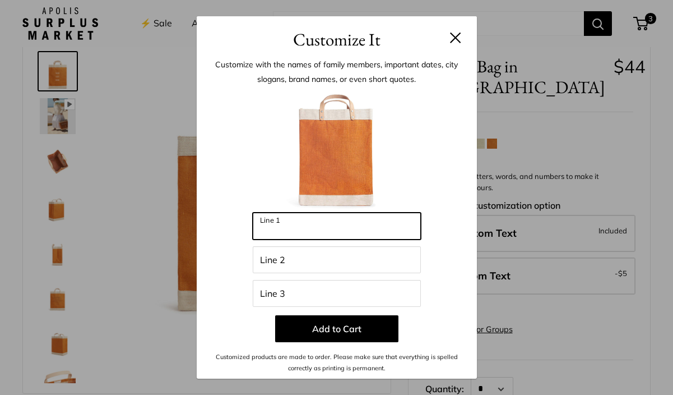
click at [391, 225] on input "Line 1" at bounding box center [337, 226] width 168 height 27
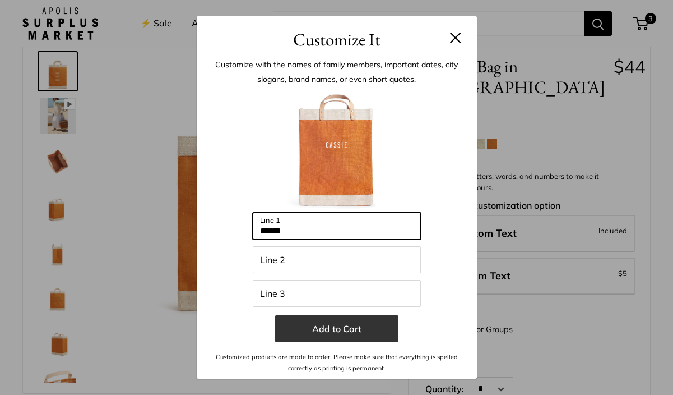
type input "******"
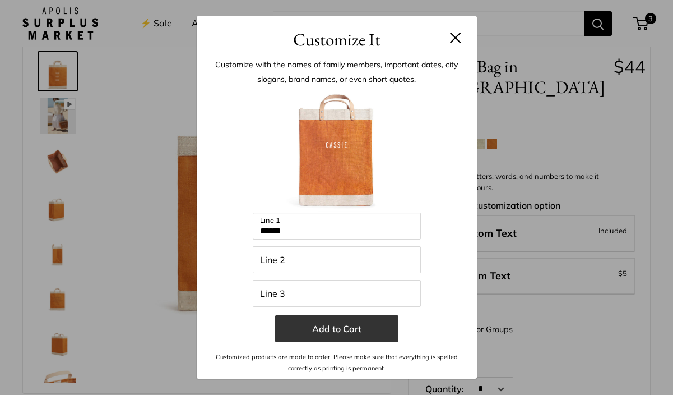
click at [367, 320] on button "Add to Cart" at bounding box center [336, 328] width 123 height 27
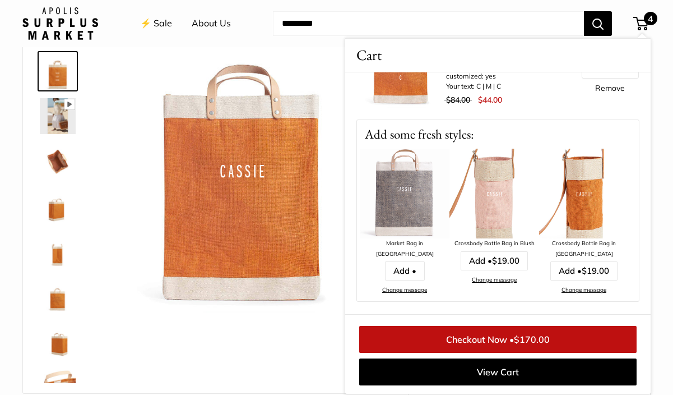
scroll to position [405, 0]
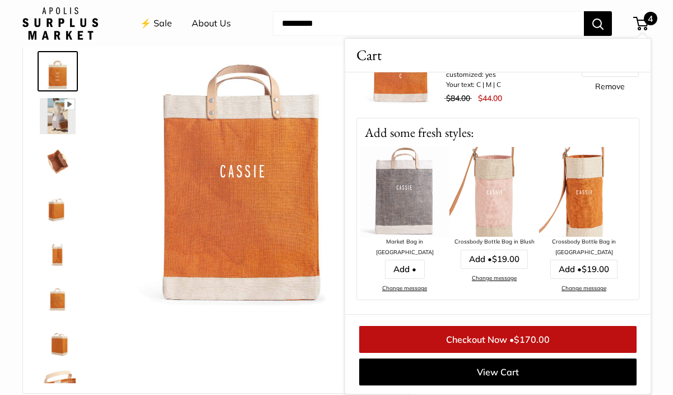
click at [411, 202] on img at bounding box center [405, 192] width 90 height 90
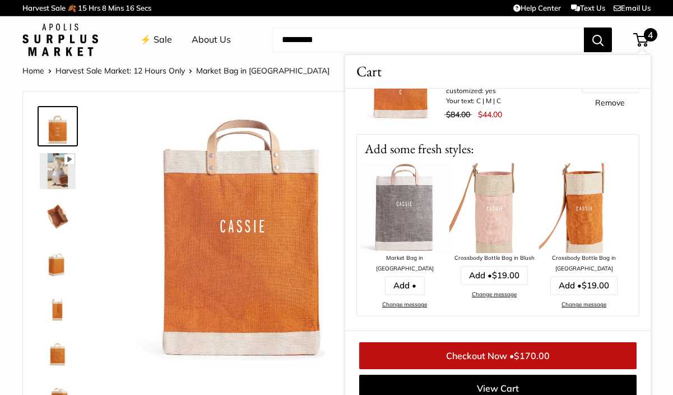
click at [409, 219] on img at bounding box center [405, 208] width 90 height 90
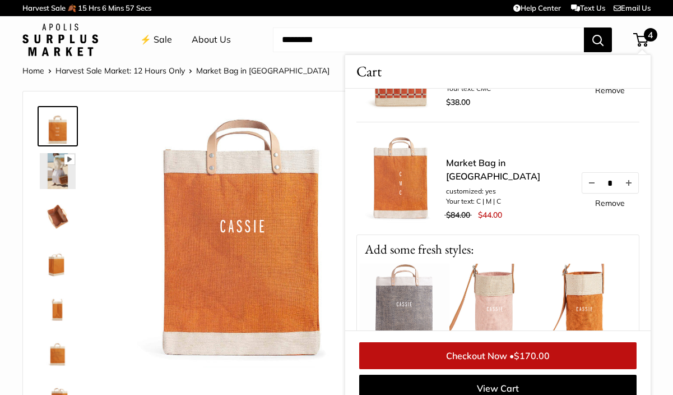
scroll to position [320, 0]
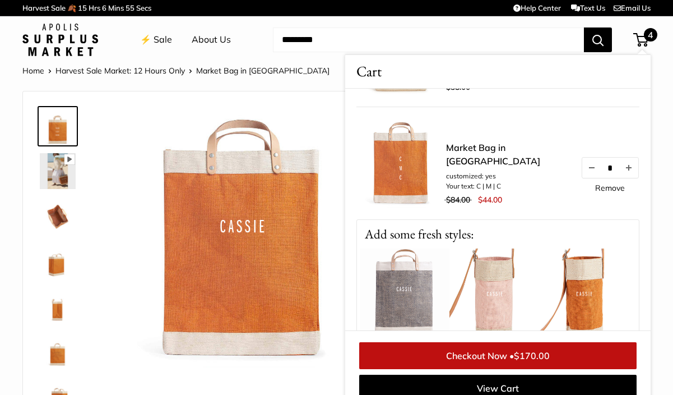
click at [604, 192] on link "Remove" at bounding box center [611, 188] width 30 height 8
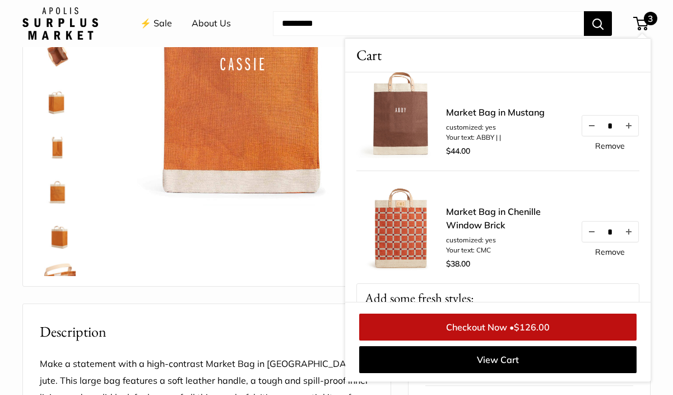
scroll to position [128, 0]
